Goal: Task Accomplishment & Management: Use online tool/utility

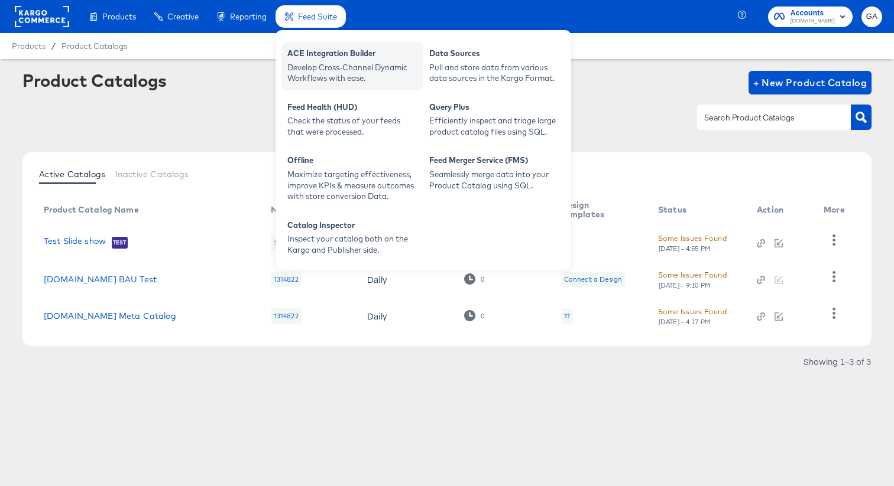
click at [321, 56] on div "ACE Integration Builder" at bounding box center [352, 55] width 130 height 14
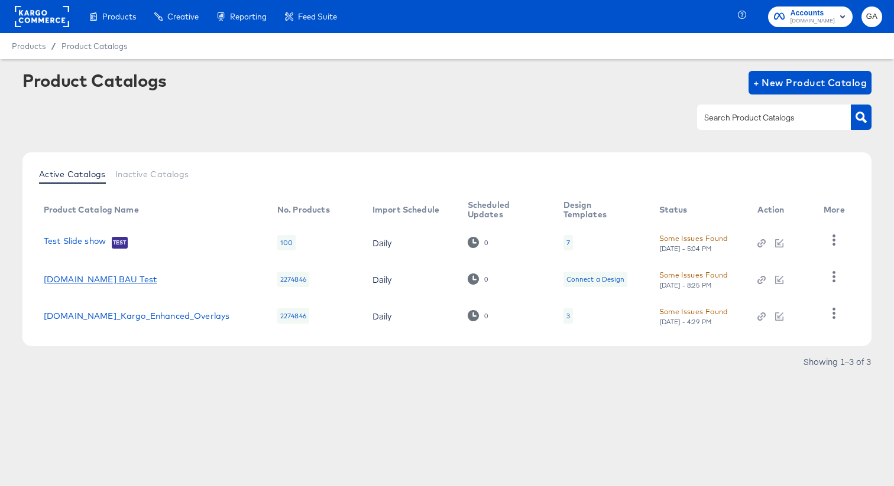
click at [104, 278] on link "[DOMAIN_NAME] BAU Test" at bounding box center [100, 279] width 113 height 9
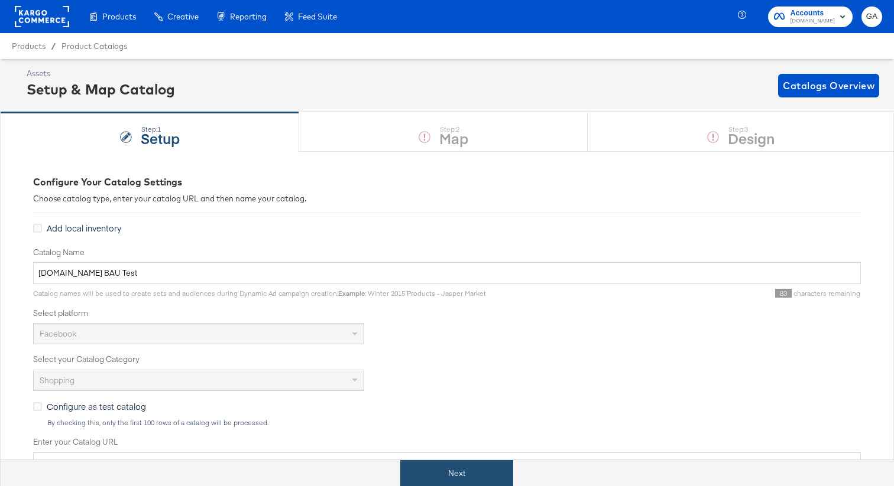
click at [451, 466] on button "Next" at bounding box center [456, 473] width 113 height 27
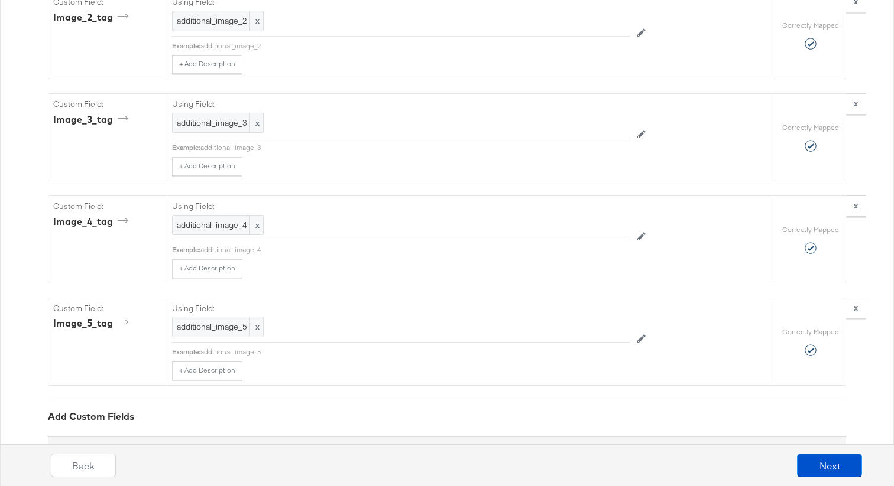
scroll to position [2911, 0]
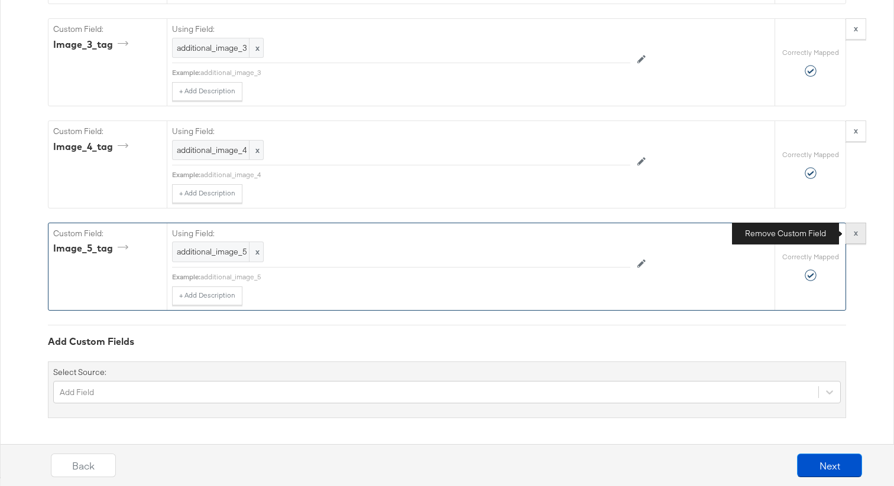
click at [858, 231] on button "x" at bounding box center [855, 233] width 21 height 21
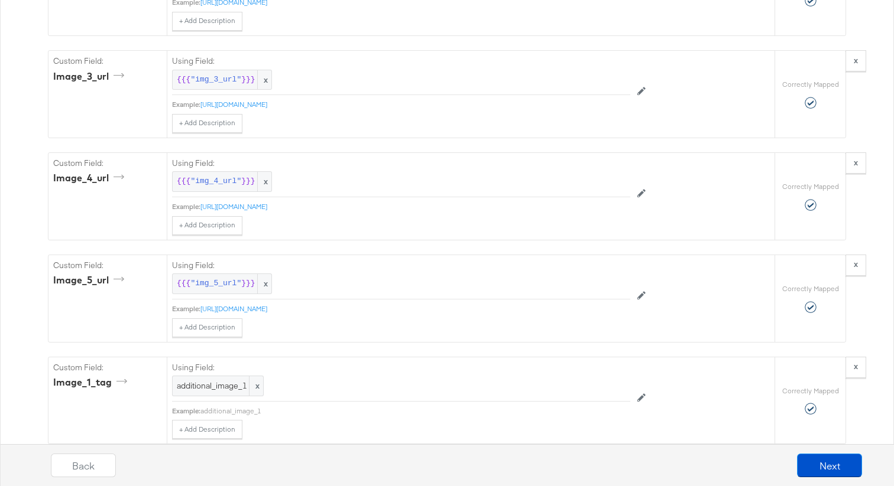
scroll to position [2368, 0]
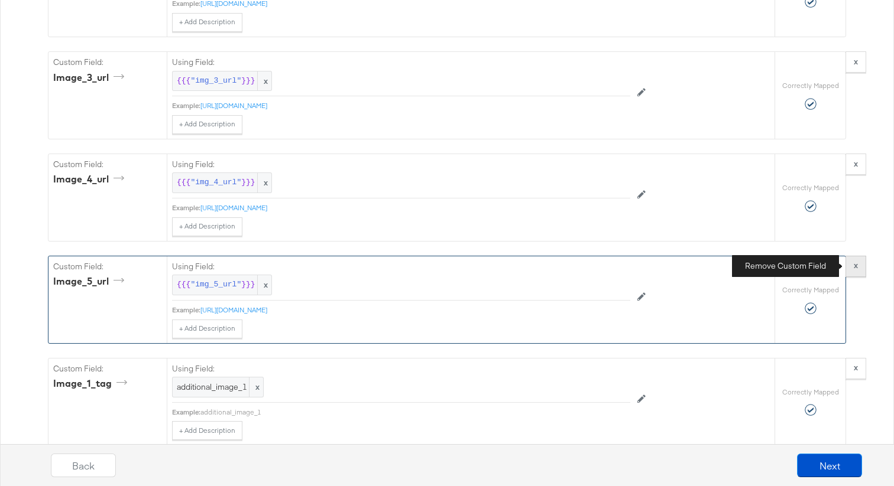
click at [855, 267] on strong "x" at bounding box center [855, 265] width 4 height 11
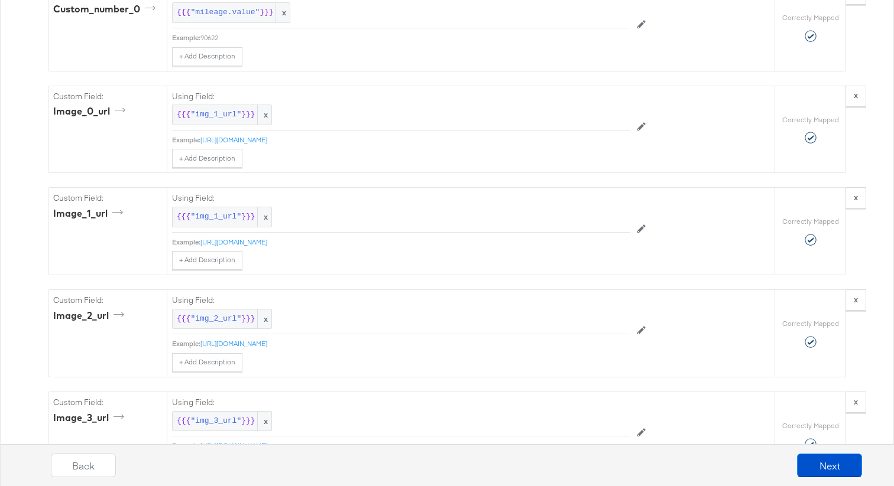
scroll to position [2026, 0]
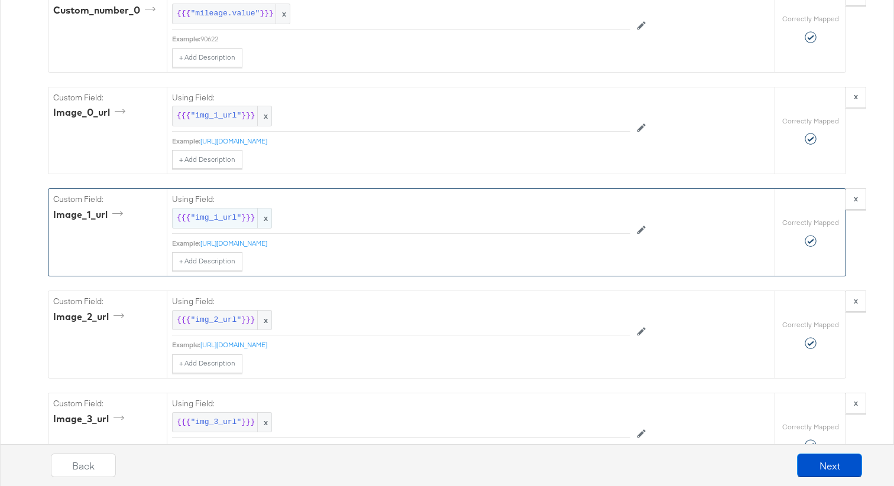
click at [239, 219] on span ""img_1_url"" at bounding box center [215, 218] width 51 height 11
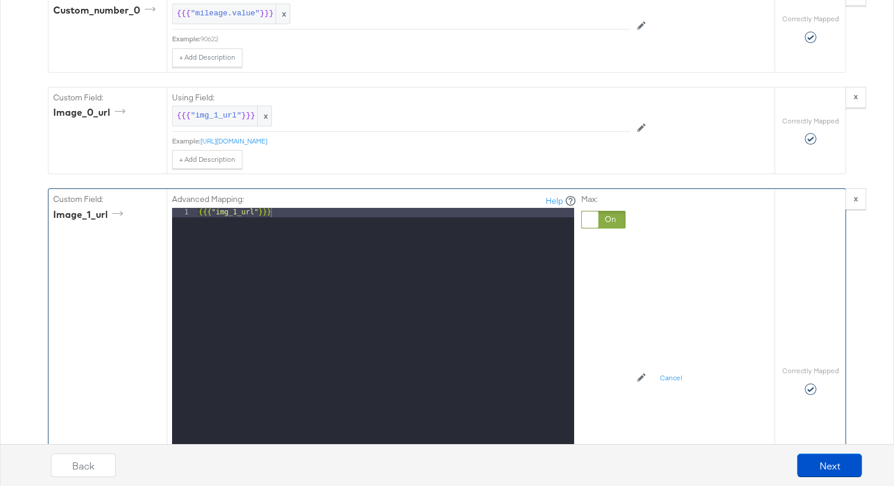
click at [593, 219] on div at bounding box center [590, 220] width 17 height 17
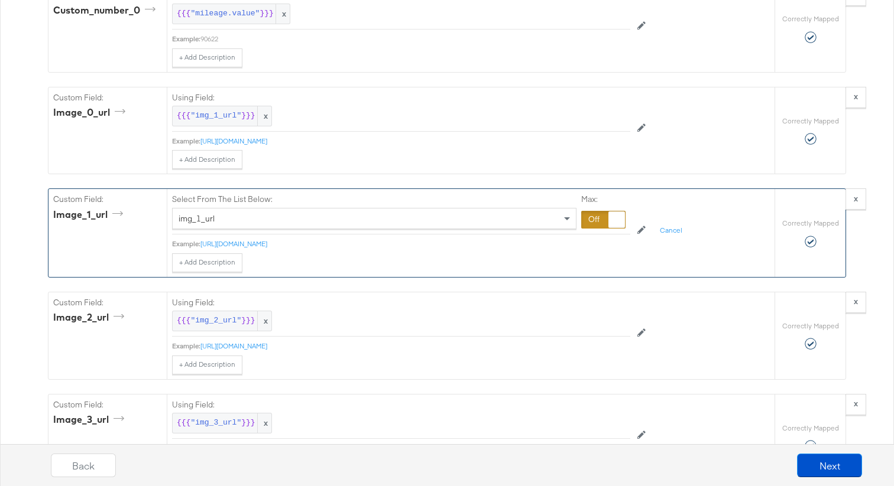
click at [341, 220] on div "img_1_url" at bounding box center [374, 219] width 403 height 20
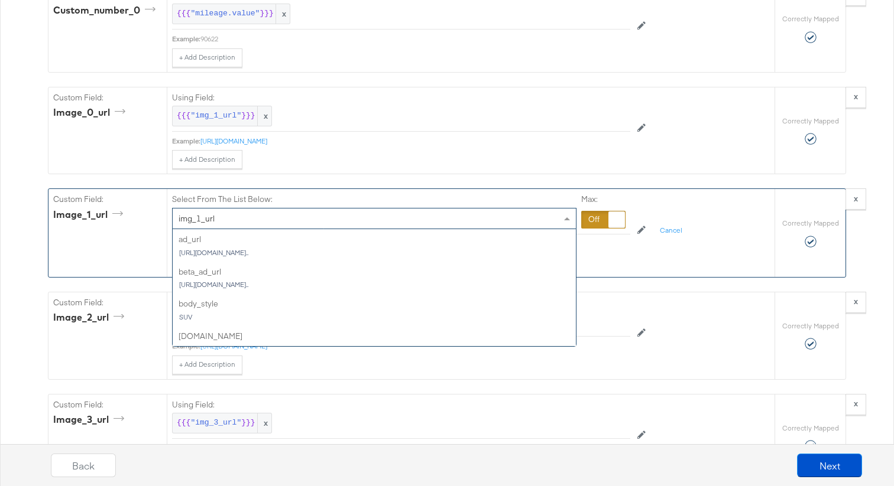
scroll to position [1290, 0]
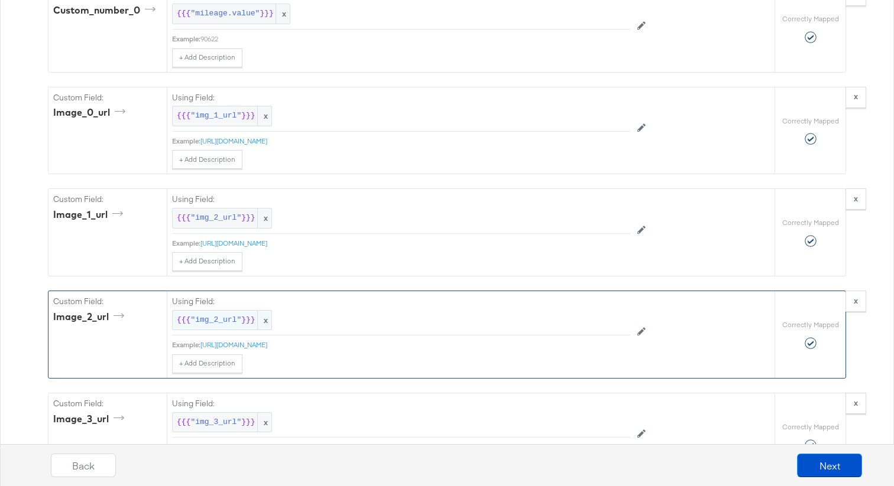
click at [231, 321] on span ""img_2_url"" at bounding box center [215, 320] width 51 height 11
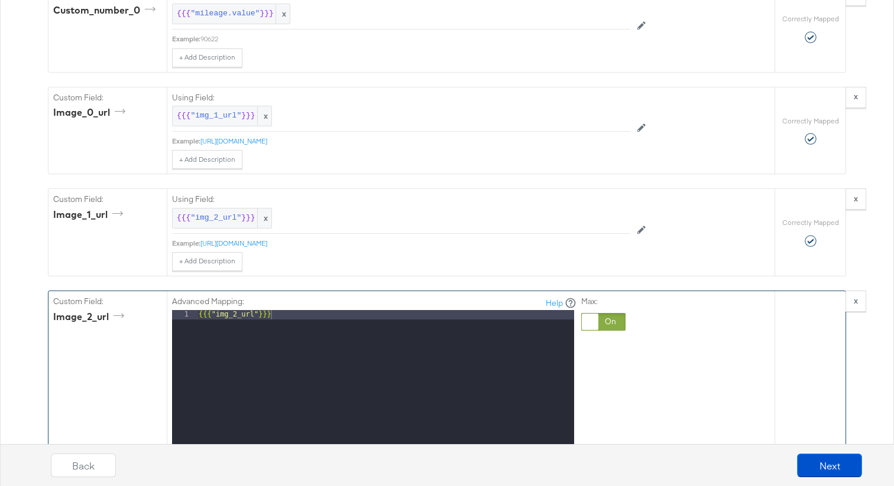
click at [592, 322] on div at bounding box center [590, 322] width 17 height 17
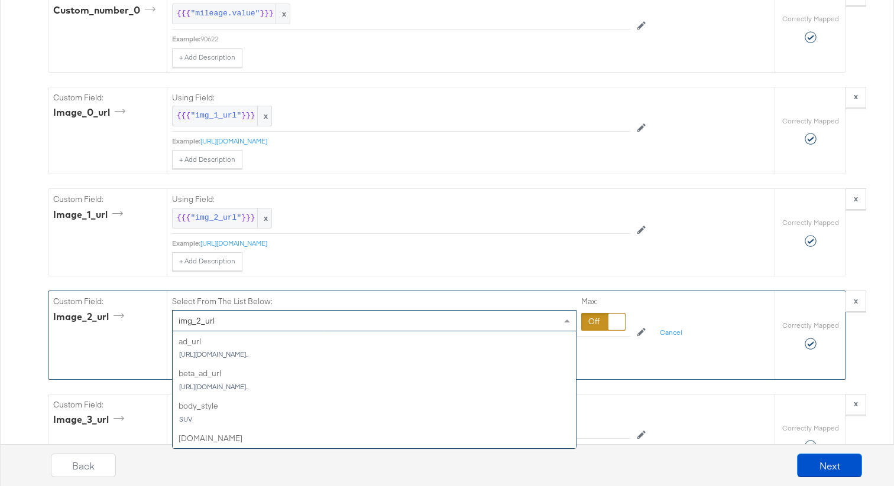
click at [420, 323] on div "img_2_url" at bounding box center [374, 321] width 403 height 20
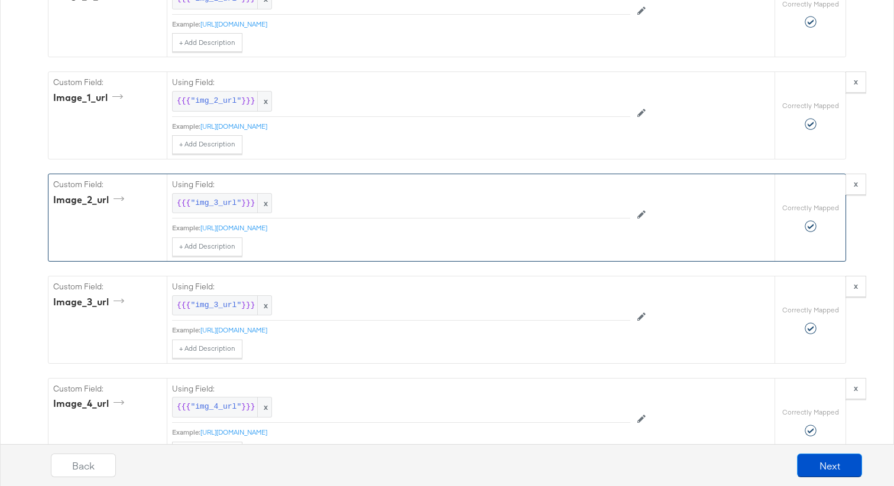
scroll to position [2151, 0]
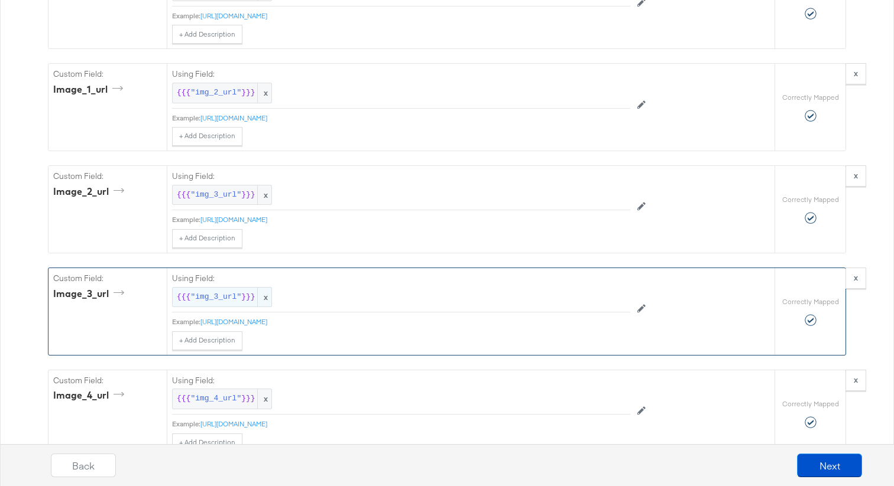
click at [248, 301] on span "}}}" at bounding box center [248, 297] width 14 height 11
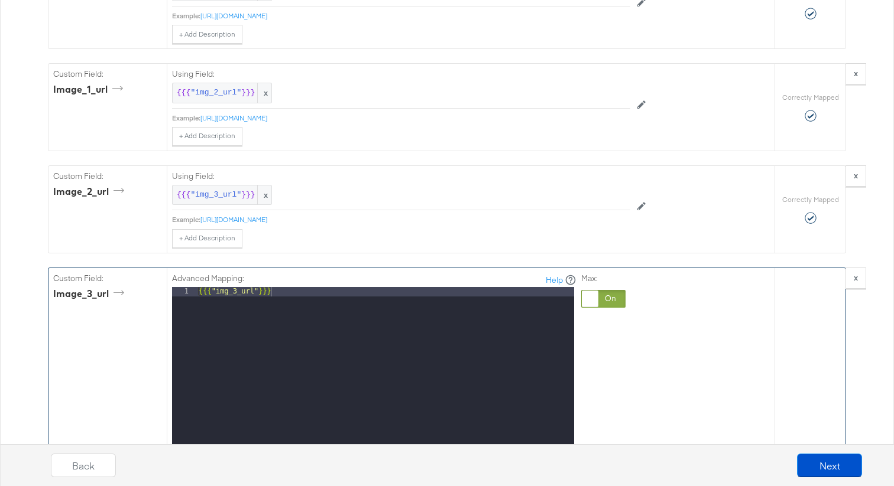
click at [597, 300] on div at bounding box center [590, 299] width 17 height 17
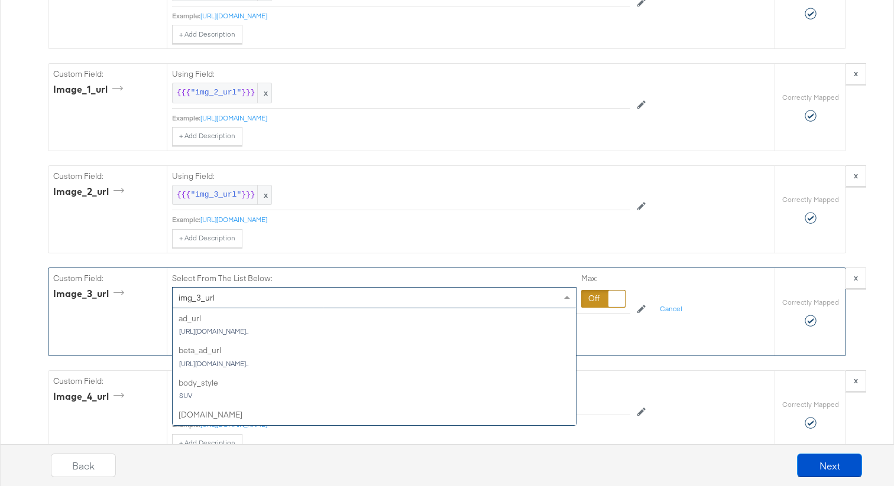
scroll to position [1334, 0]
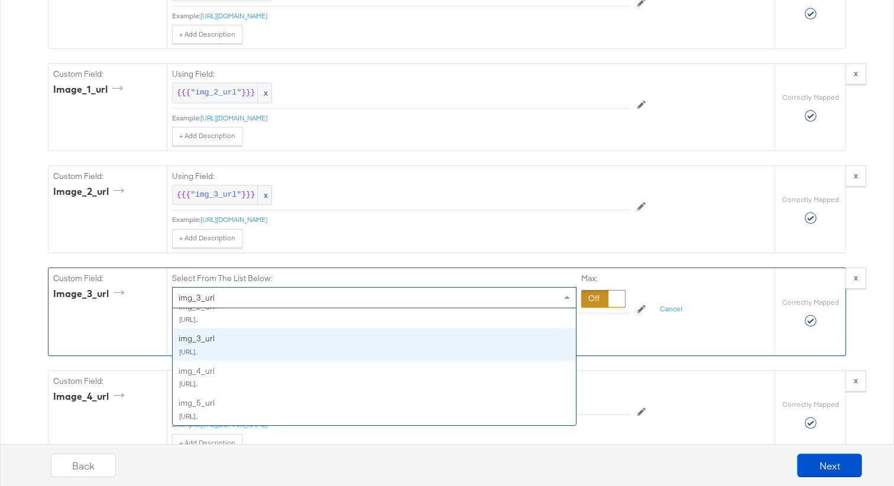
click at [413, 300] on div "img_3_url" at bounding box center [374, 298] width 403 height 20
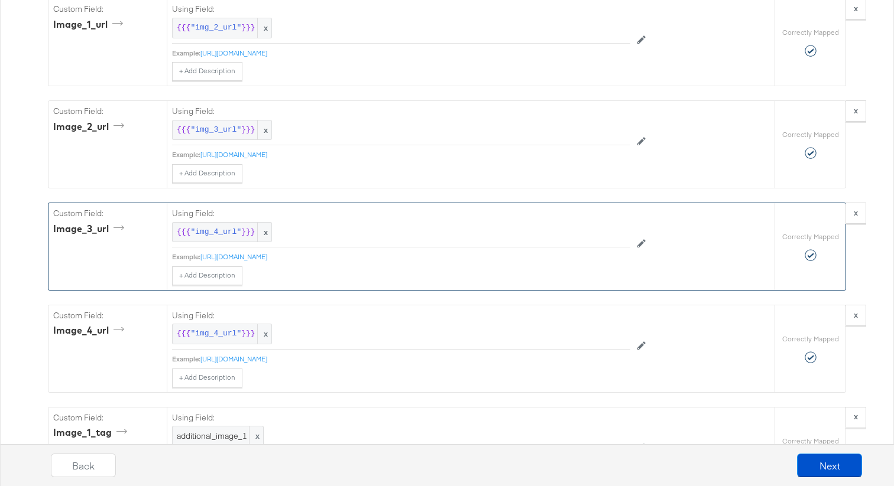
scroll to position [2226, 0]
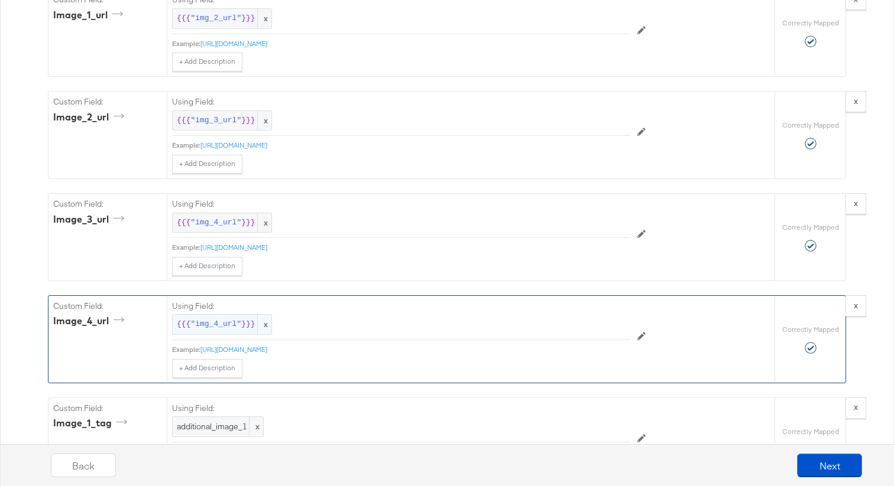
click at [229, 326] on span ""img_4_url"" at bounding box center [215, 324] width 51 height 11
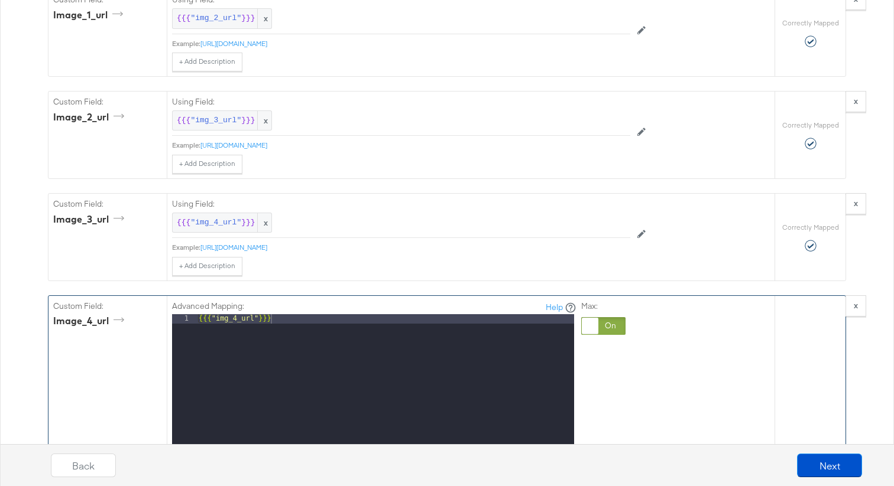
click at [596, 320] on div at bounding box center [590, 326] width 17 height 17
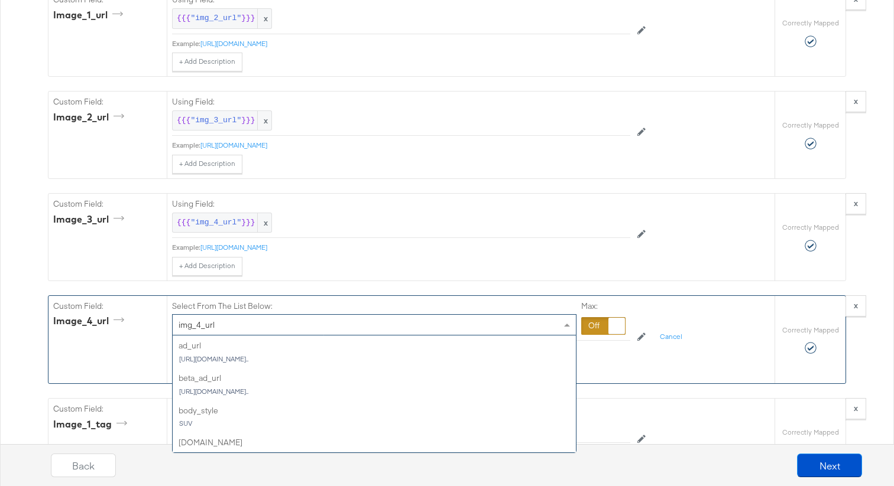
click at [458, 332] on div "img_4_url" at bounding box center [374, 325] width 403 height 20
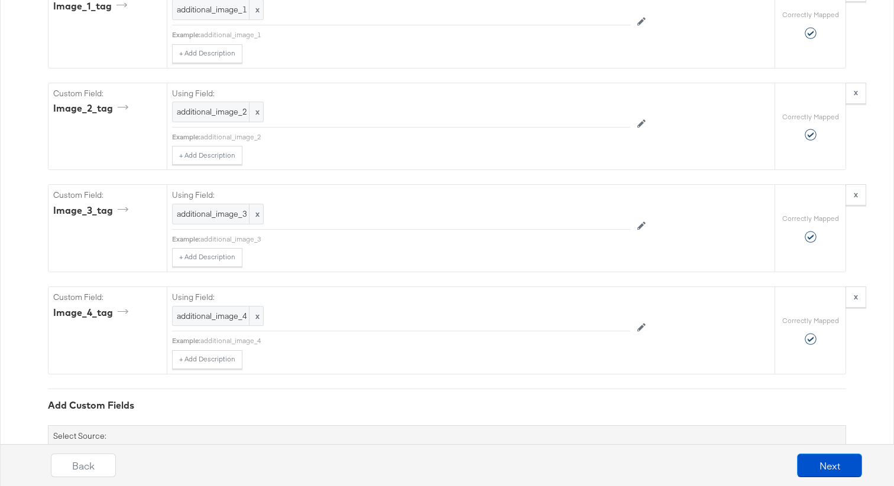
scroll to position [2707, 0]
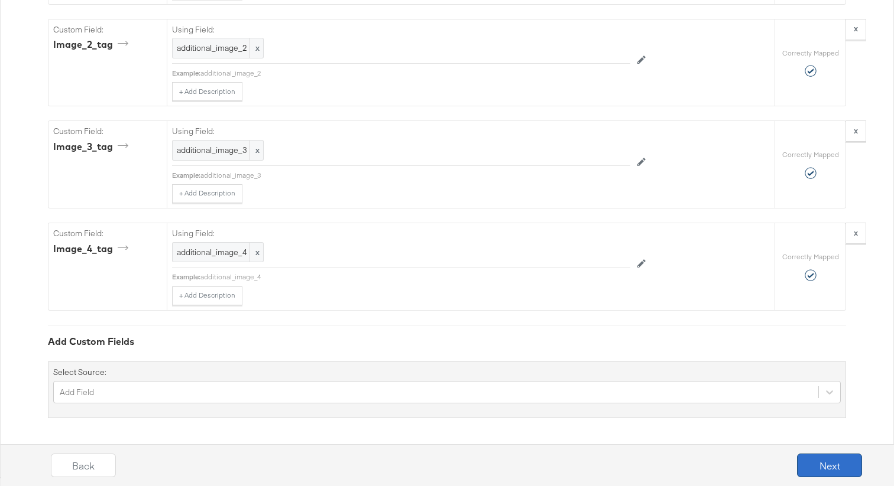
click at [822, 462] on button "Next" at bounding box center [829, 466] width 65 height 24
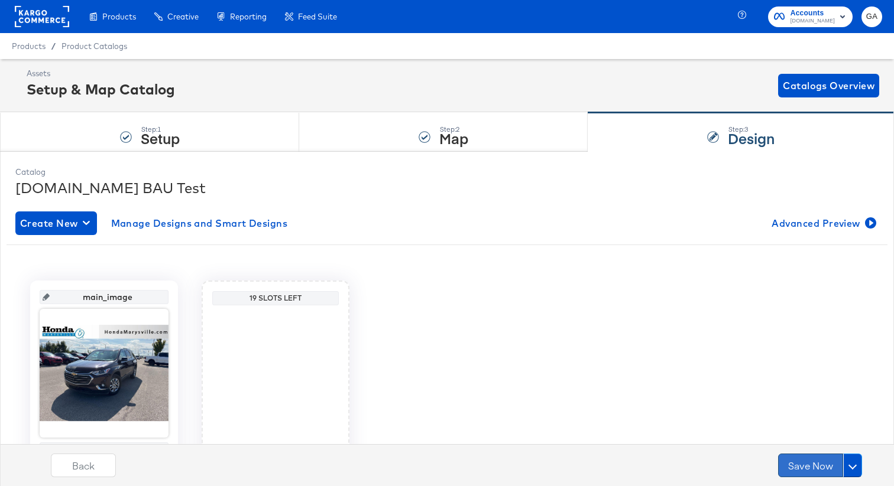
click at [822, 462] on button "Save Now" at bounding box center [810, 466] width 65 height 24
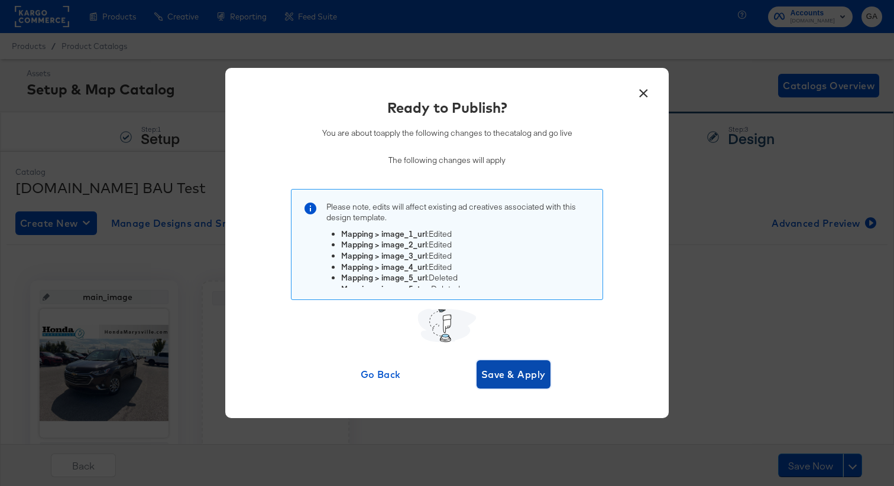
click at [533, 372] on span "Save & Apply" at bounding box center [513, 374] width 64 height 17
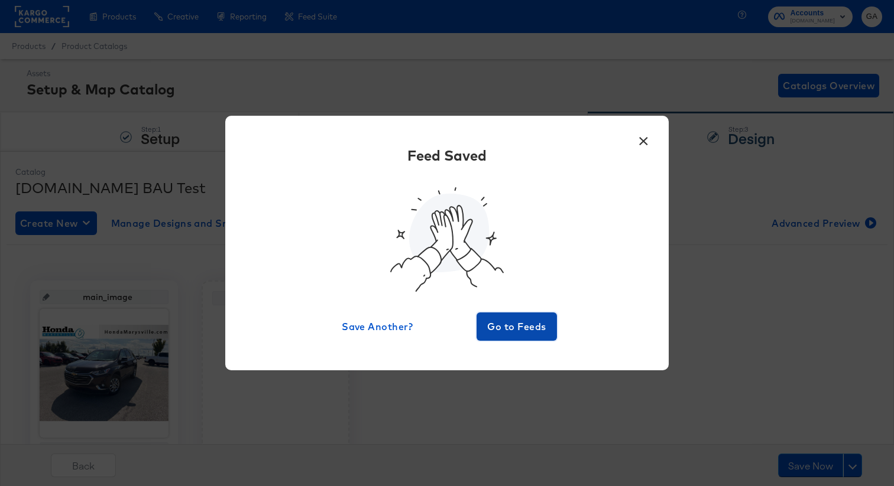
click at [526, 321] on span "Go to Feeds" at bounding box center [516, 327] width 71 height 17
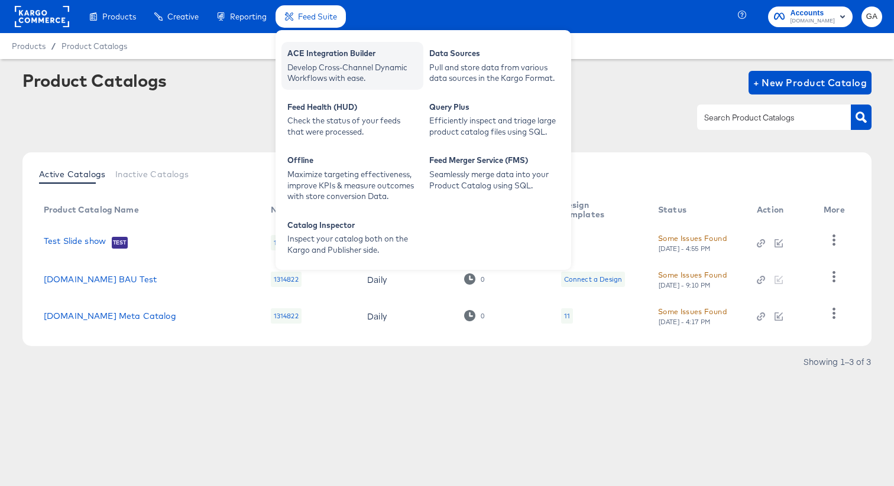
click at [303, 62] on div "Develop Cross-Channel Dynamic Workflows with ease." at bounding box center [352, 73] width 130 height 22
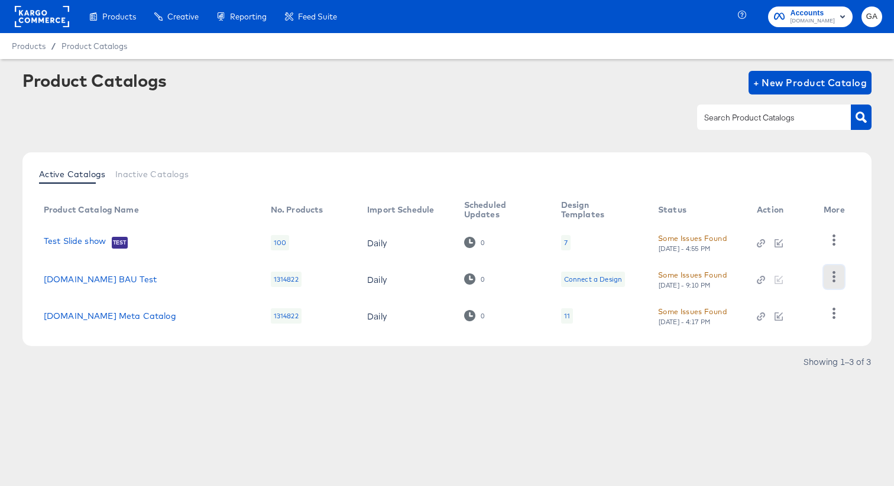
click at [833, 270] on button "button" at bounding box center [833, 277] width 21 height 24
click at [793, 226] on div "HUD Checks (Internal)" at bounding box center [785, 229] width 118 height 19
